Goal: Task Accomplishment & Management: Use online tool/utility

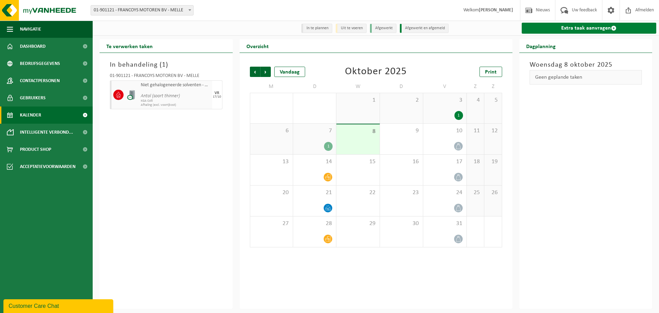
click at [585, 28] on link "Extra taak aanvragen" at bounding box center [589, 28] width 135 height 11
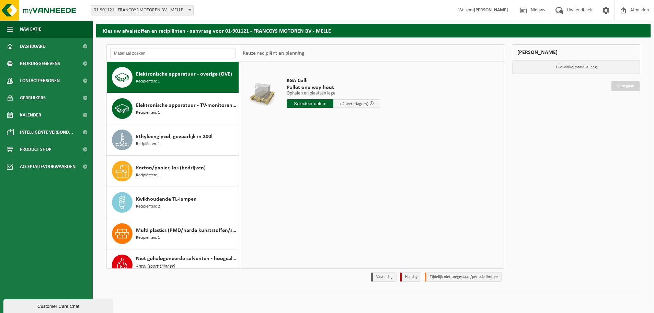
click at [182, 77] on span "Elektronische apparatuur - overige (OVE)" at bounding box center [184, 74] width 96 height 8
click at [185, 105] on span "Elektronische apparatuur - TV-monitoren (TVM)" at bounding box center [186, 105] width 101 height 8
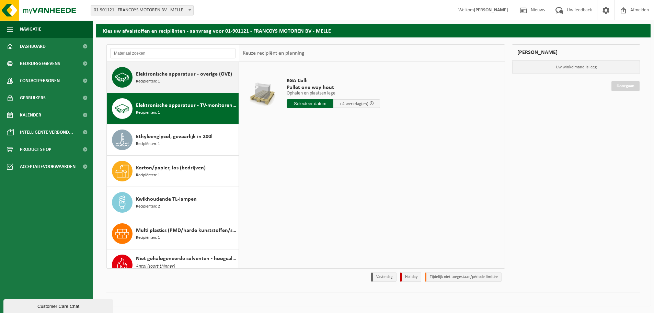
click at [169, 78] on span "Elektronische apparatuur - overige (OVE)" at bounding box center [184, 74] width 96 height 8
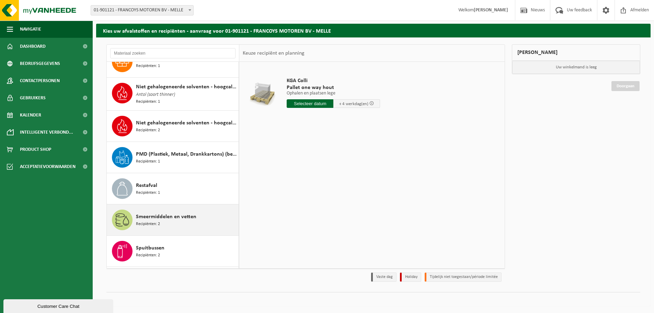
scroll to position [231, 0]
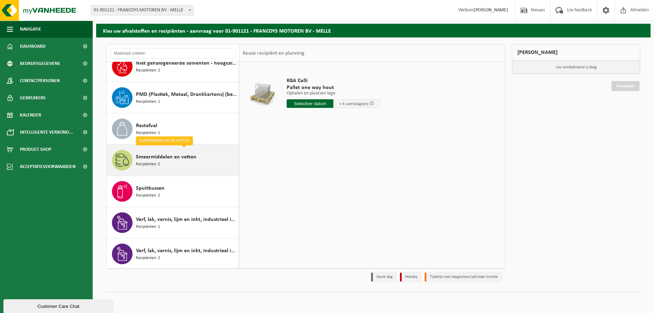
click at [162, 163] on div "Smeermiddelen en vetten Recipiënten: 2" at bounding box center [186, 160] width 101 height 21
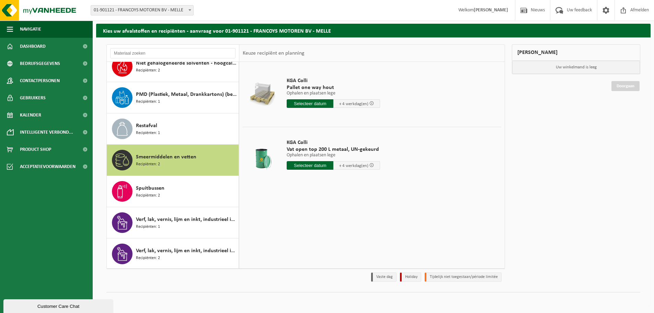
click at [303, 105] on input "text" at bounding box center [310, 103] width 47 height 9
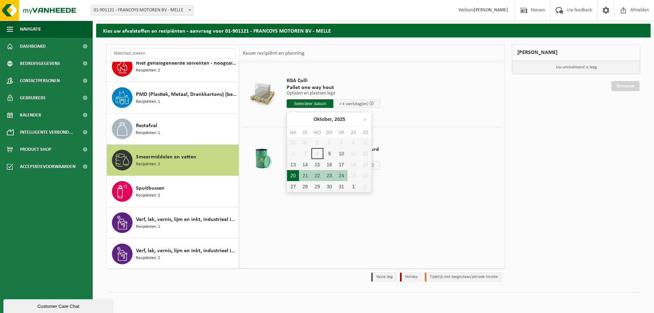
click at [290, 177] on div "20" at bounding box center [293, 175] width 12 height 11
type input "Van 2025-10-20"
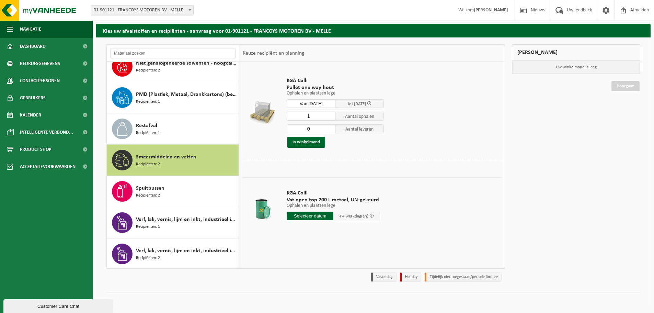
type input "0"
click at [330, 131] on input "0" at bounding box center [311, 128] width 49 height 9
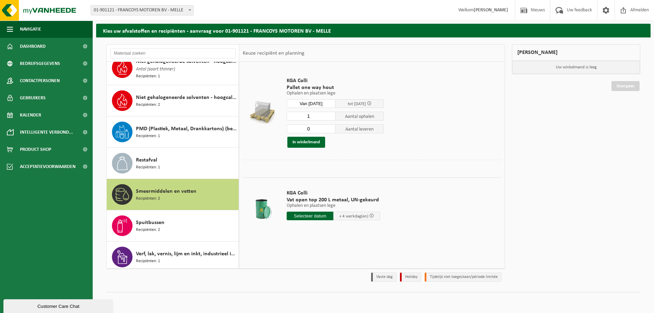
scroll to position [163, 0]
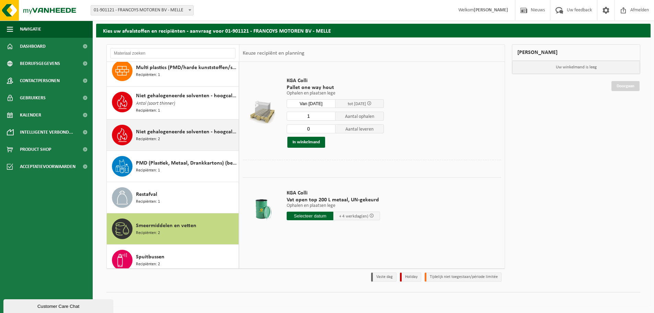
click at [179, 137] on div "Niet gehalogeneerde solventen - hoogcalorisch in kleinverpakking Recipiënten: 2" at bounding box center [186, 135] width 101 height 21
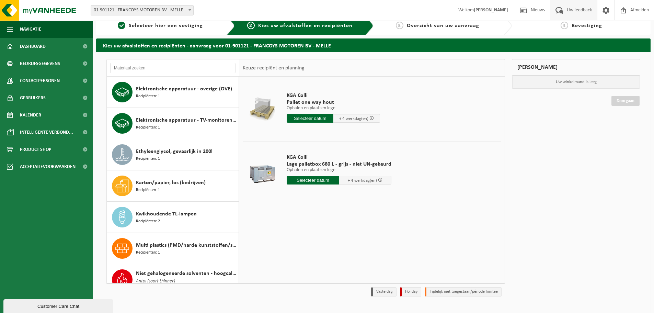
scroll to position [0, 0]
